Goal: Check status: Check status

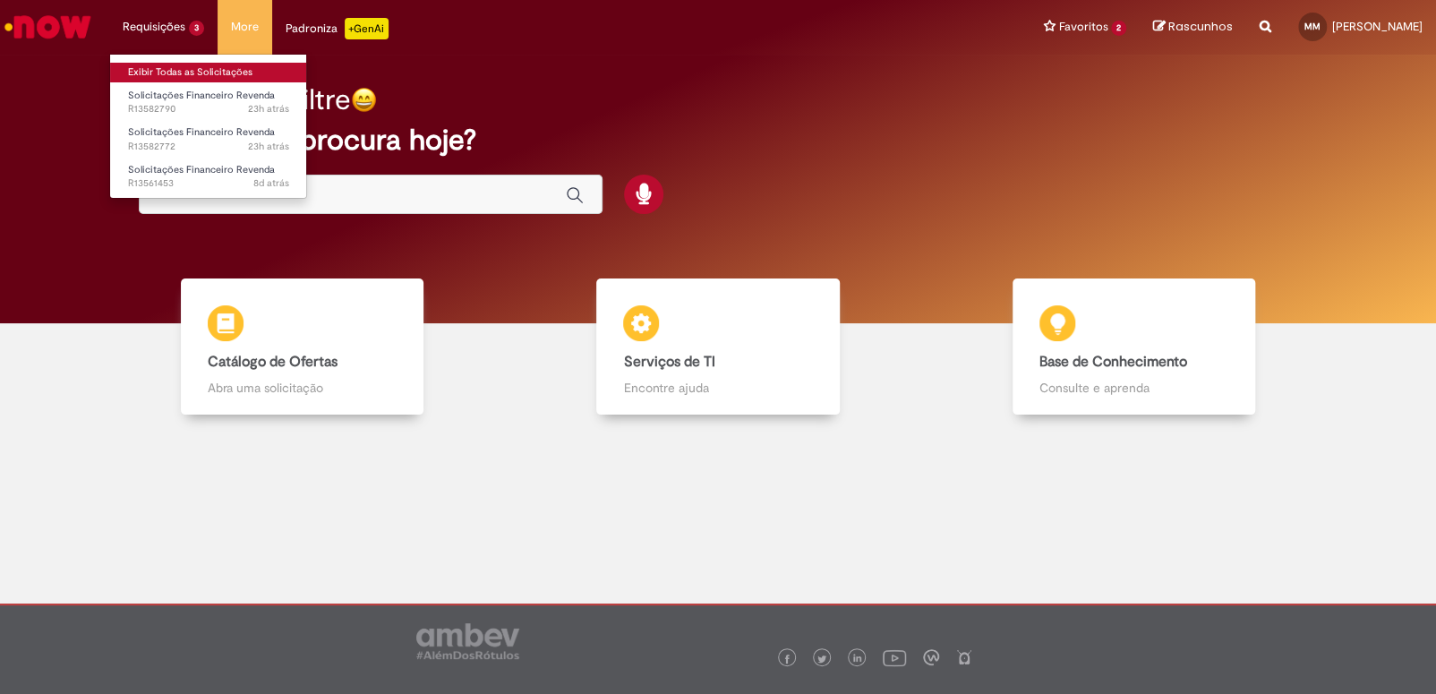
click at [159, 73] on link "Exibir Todas as Solicitações" at bounding box center [208, 73] width 197 height 20
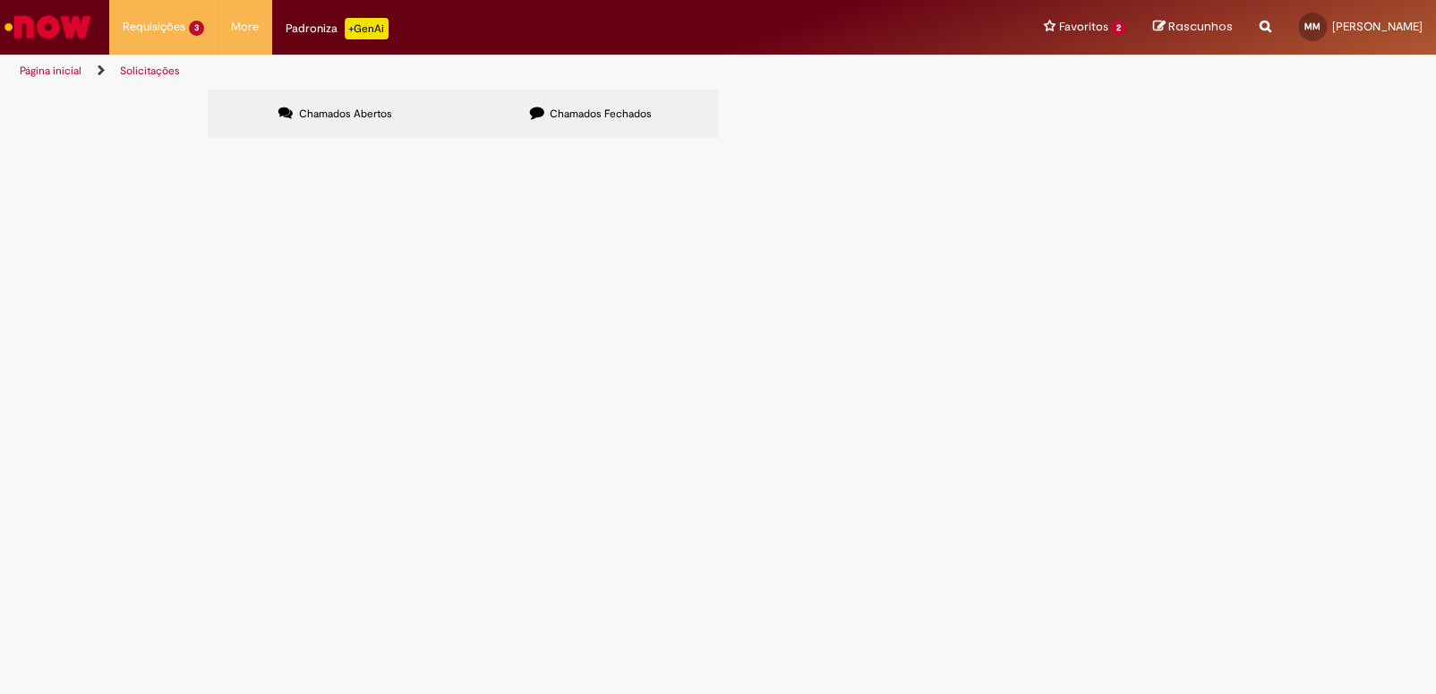
click at [0, 0] on span "Boa tarde; Segue TED realizada hoje [DATE] e relação de boletos que devem ser b…" at bounding box center [0, 0] width 0 height 0
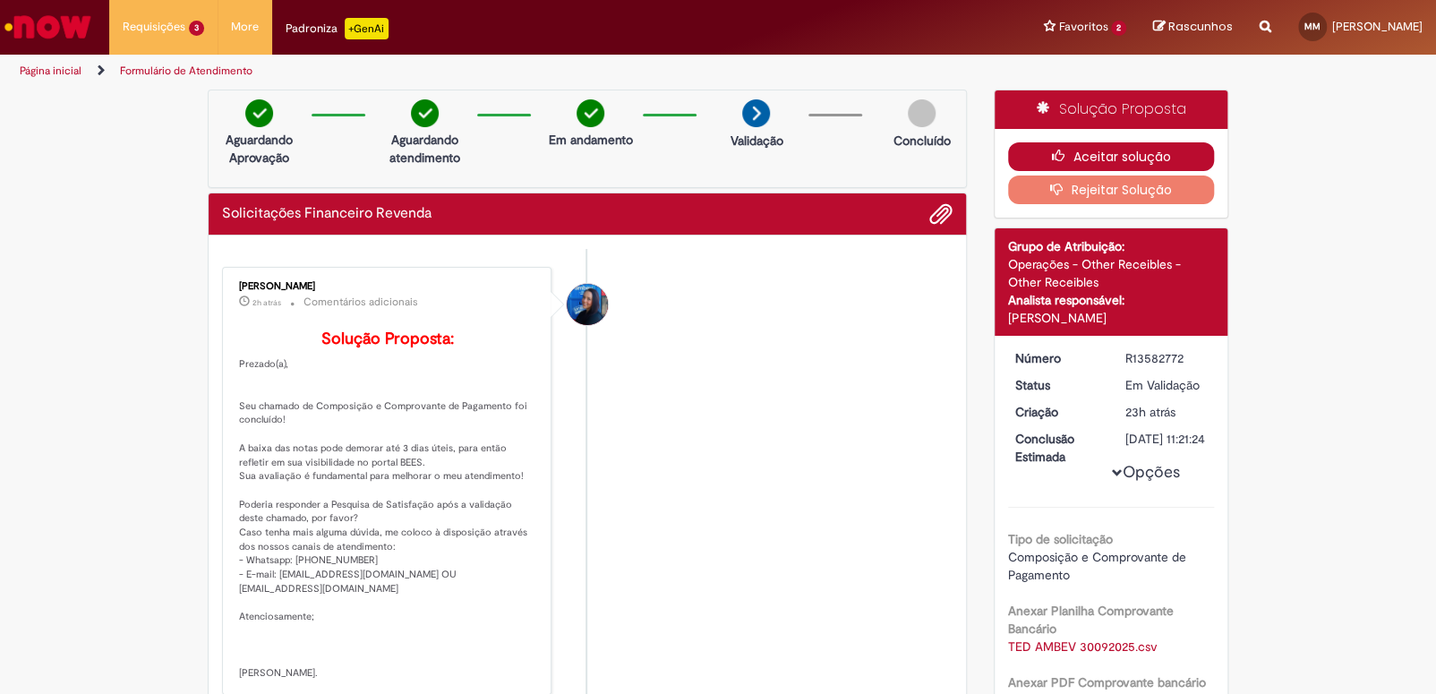
click at [1153, 151] on button "Aceitar solução" at bounding box center [1111, 156] width 207 height 29
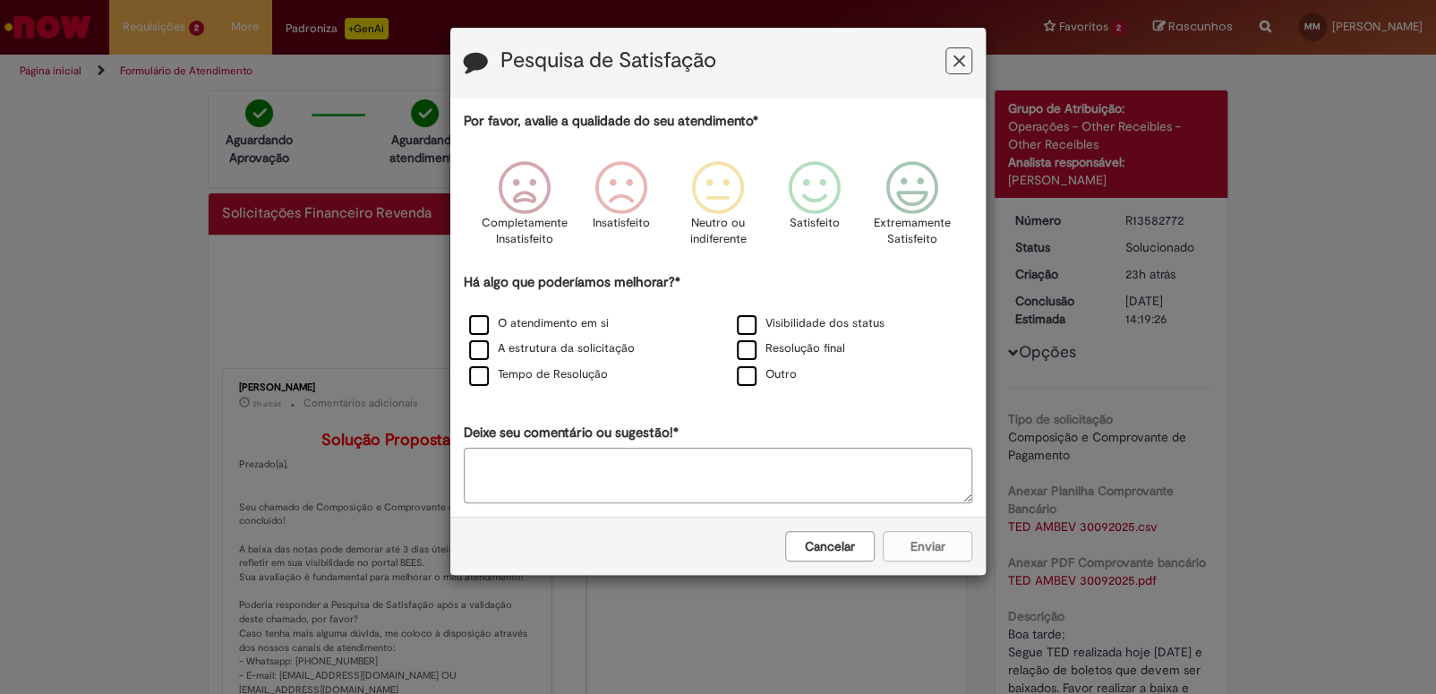
click at [957, 61] on icon "Feedback" at bounding box center [960, 61] width 12 height 19
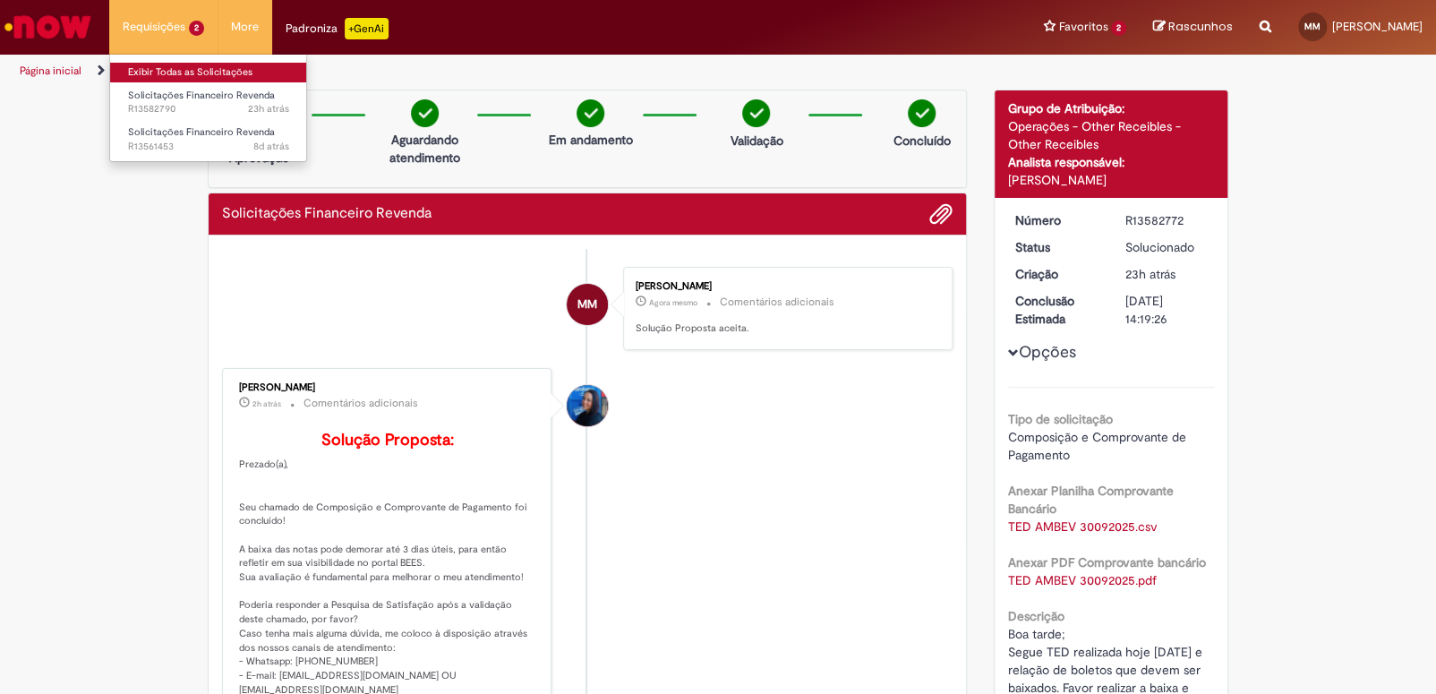
click at [173, 70] on link "Exibir Todas as Solicitações" at bounding box center [208, 73] width 197 height 20
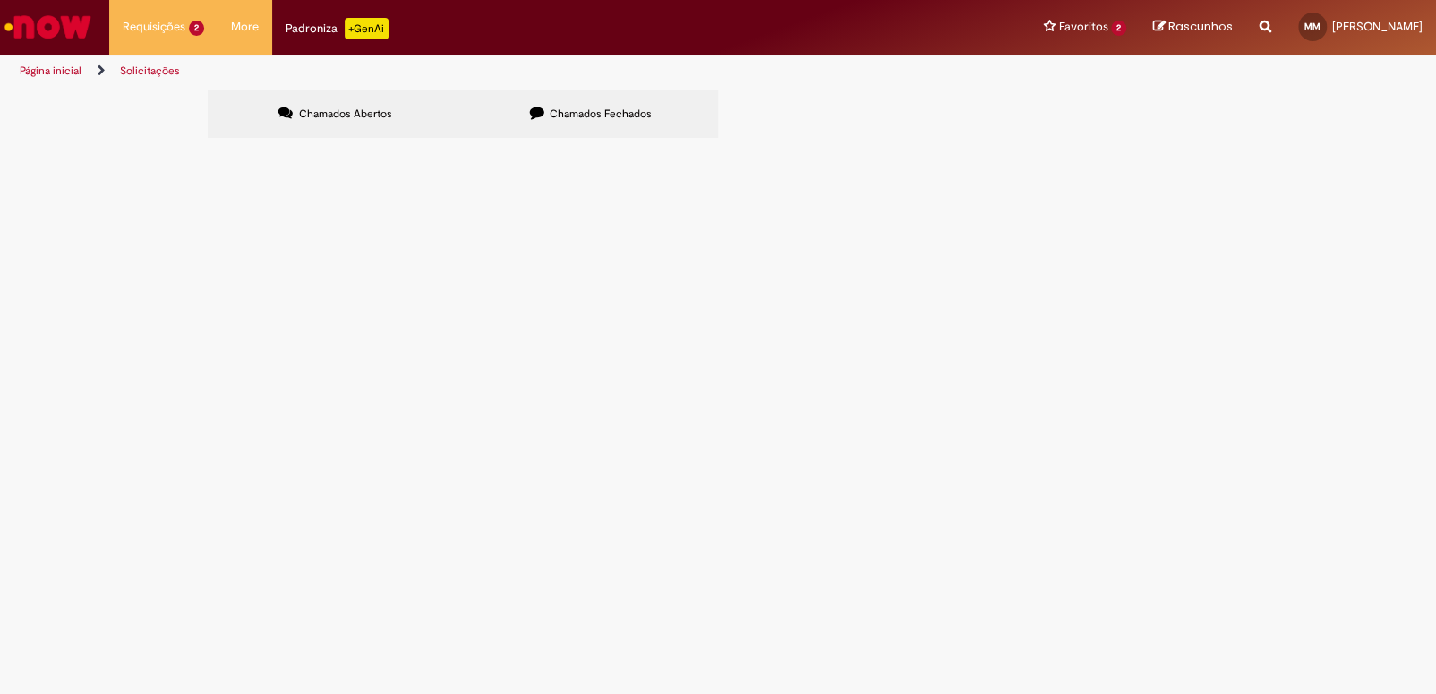
click at [0, 0] on span "Boa tarde; Segue TED realizada hoje [DATE] e relação de boleto/REFUGO referente…" at bounding box center [0, 0] width 0 height 0
